Goal: Task Accomplishment & Management: Complete application form

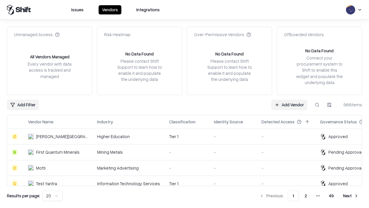
click at [289, 104] on link "Add Vendor" at bounding box center [289, 104] width 36 height 10
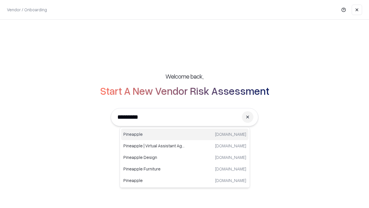
click at [185, 134] on div "Pineapple [DOMAIN_NAME]" at bounding box center [184, 134] width 127 height 12
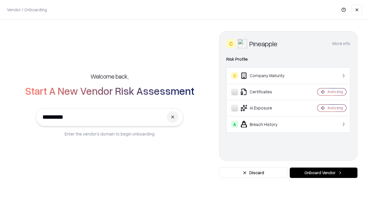
type input "*********"
click at [324, 172] on button "Onboard Vendor" at bounding box center [324, 172] width 68 height 10
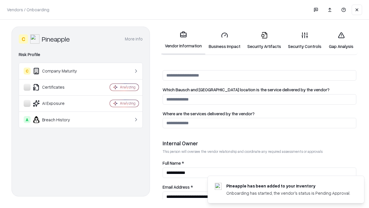
scroll to position [299, 0]
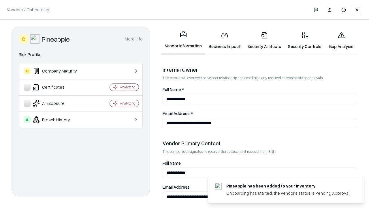
click at [225, 40] on link "Business Impact" at bounding box center [224, 40] width 39 height 27
click at [264, 40] on link "Security Artifacts" at bounding box center [264, 40] width 41 height 27
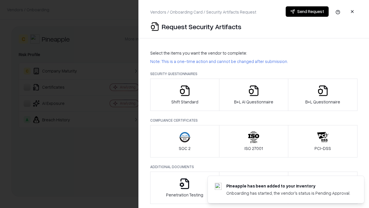
click at [185, 95] on icon "button" at bounding box center [185, 91] width 12 height 12
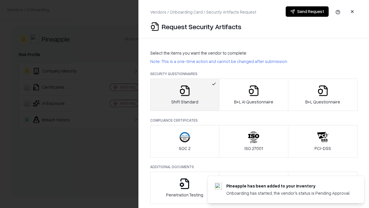
click at [307, 12] on button "Send Request" at bounding box center [307, 11] width 43 height 10
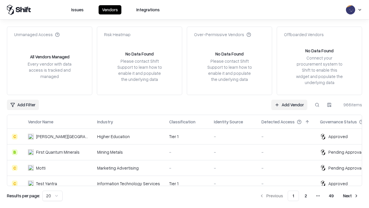
click at [317, 104] on button at bounding box center [317, 104] width 10 height 10
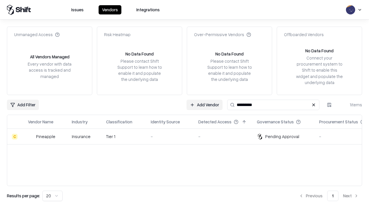
type input "*********"
click at [188, 136] on div "-" at bounding box center [170, 136] width 38 height 6
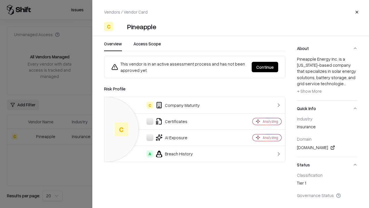
click at [265, 67] on button "Continue" at bounding box center [265, 67] width 27 height 10
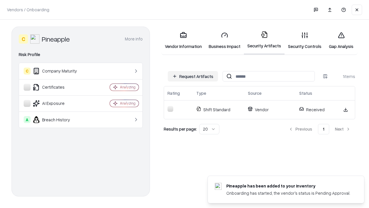
click at [305, 40] on link "Security Controls" at bounding box center [305, 40] width 40 height 27
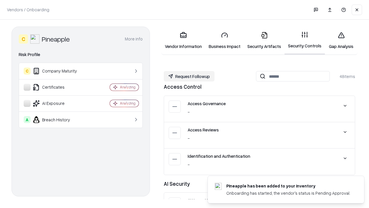
click at [189, 76] on button "Request Followup" at bounding box center [189, 76] width 51 height 10
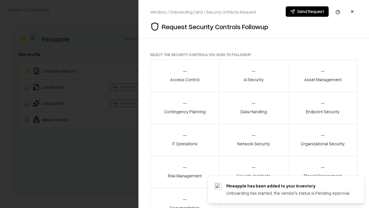
click at [185, 76] on div "Access Control" at bounding box center [184, 75] width 29 height 14
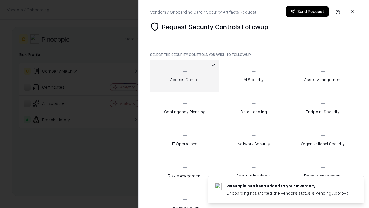
click at [307, 12] on button "Send Request" at bounding box center [307, 11] width 43 height 10
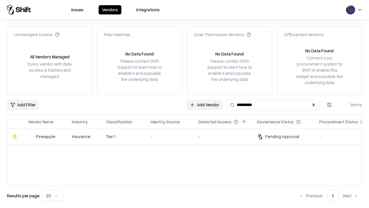
type input "*********"
click at [188, 136] on div "-" at bounding box center [170, 136] width 38 height 6
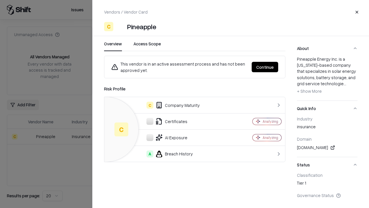
click at [265, 67] on button "Continue" at bounding box center [265, 67] width 27 height 10
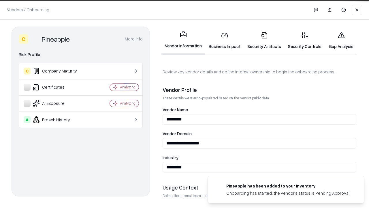
click at [341, 40] on link "Gap Analysis" at bounding box center [341, 40] width 33 height 27
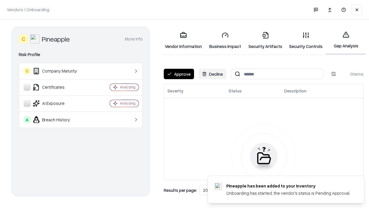
click at [179, 74] on button "Approve" at bounding box center [179, 74] width 30 height 10
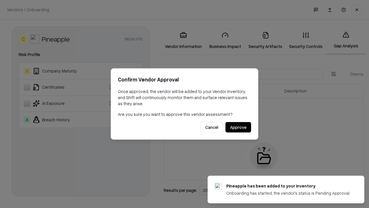
click at [238, 127] on button "Approve" at bounding box center [238, 127] width 26 height 10
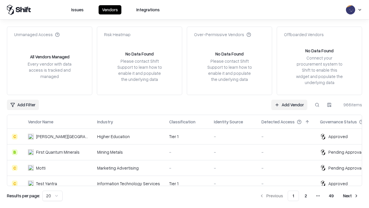
type input "*********"
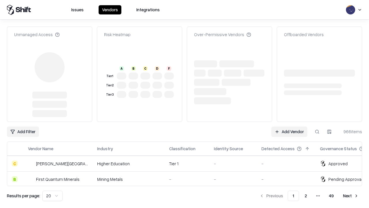
click at [289, 126] on link "Add Vendor" at bounding box center [289, 131] width 36 height 10
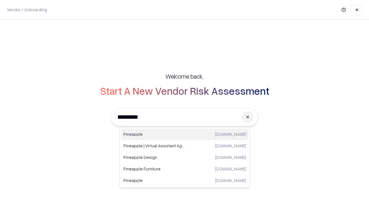
click at [185, 134] on div "Pineapple [DOMAIN_NAME]" at bounding box center [184, 134] width 127 height 12
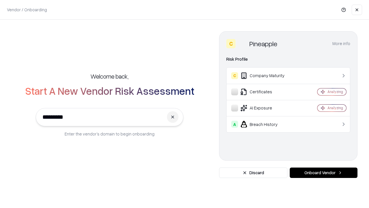
type input "*********"
click at [324, 172] on button "Onboard Vendor" at bounding box center [324, 172] width 68 height 10
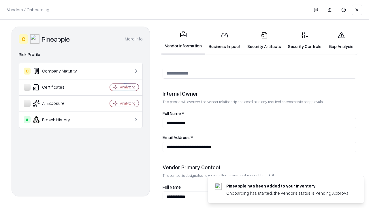
scroll to position [299, 0]
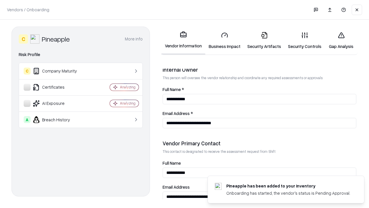
click at [341, 40] on link "Gap Analysis" at bounding box center [341, 40] width 33 height 27
